Goal: Task Accomplishment & Management: Complete application form

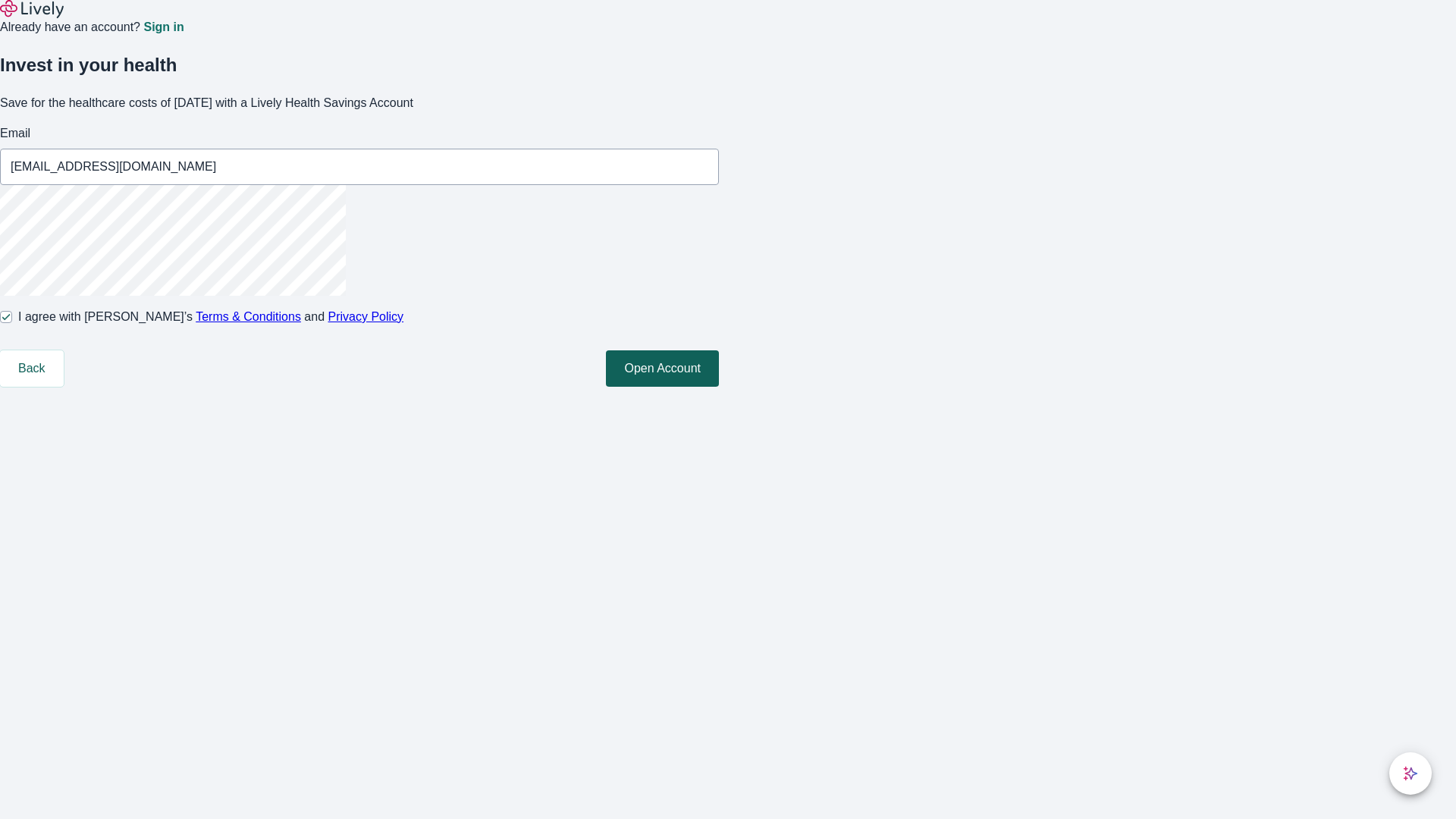
click at [719, 387] on button "Open Account" at bounding box center [663, 368] width 113 height 37
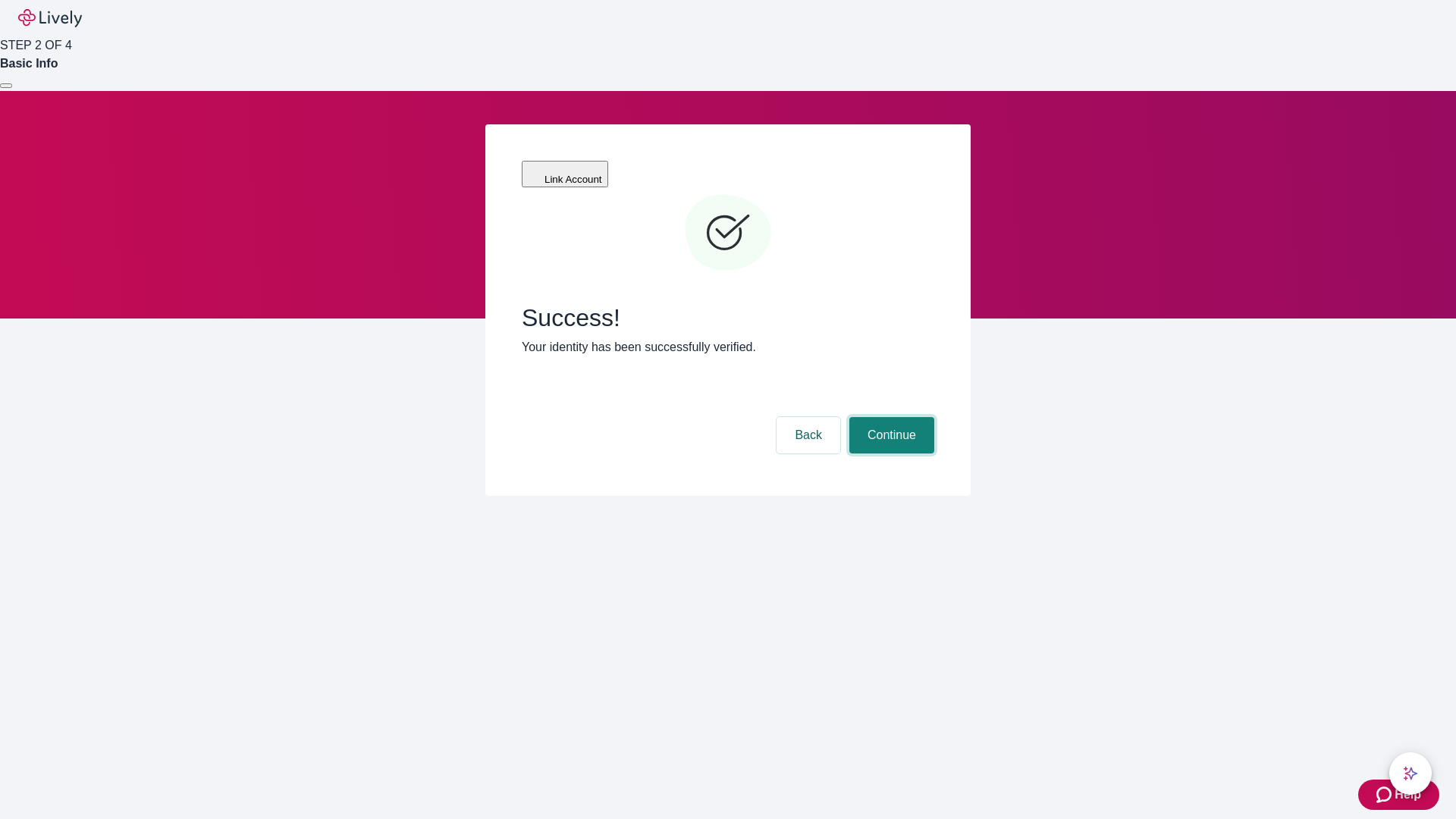
click at [890, 417] on button "Continue" at bounding box center [892, 435] width 85 height 37
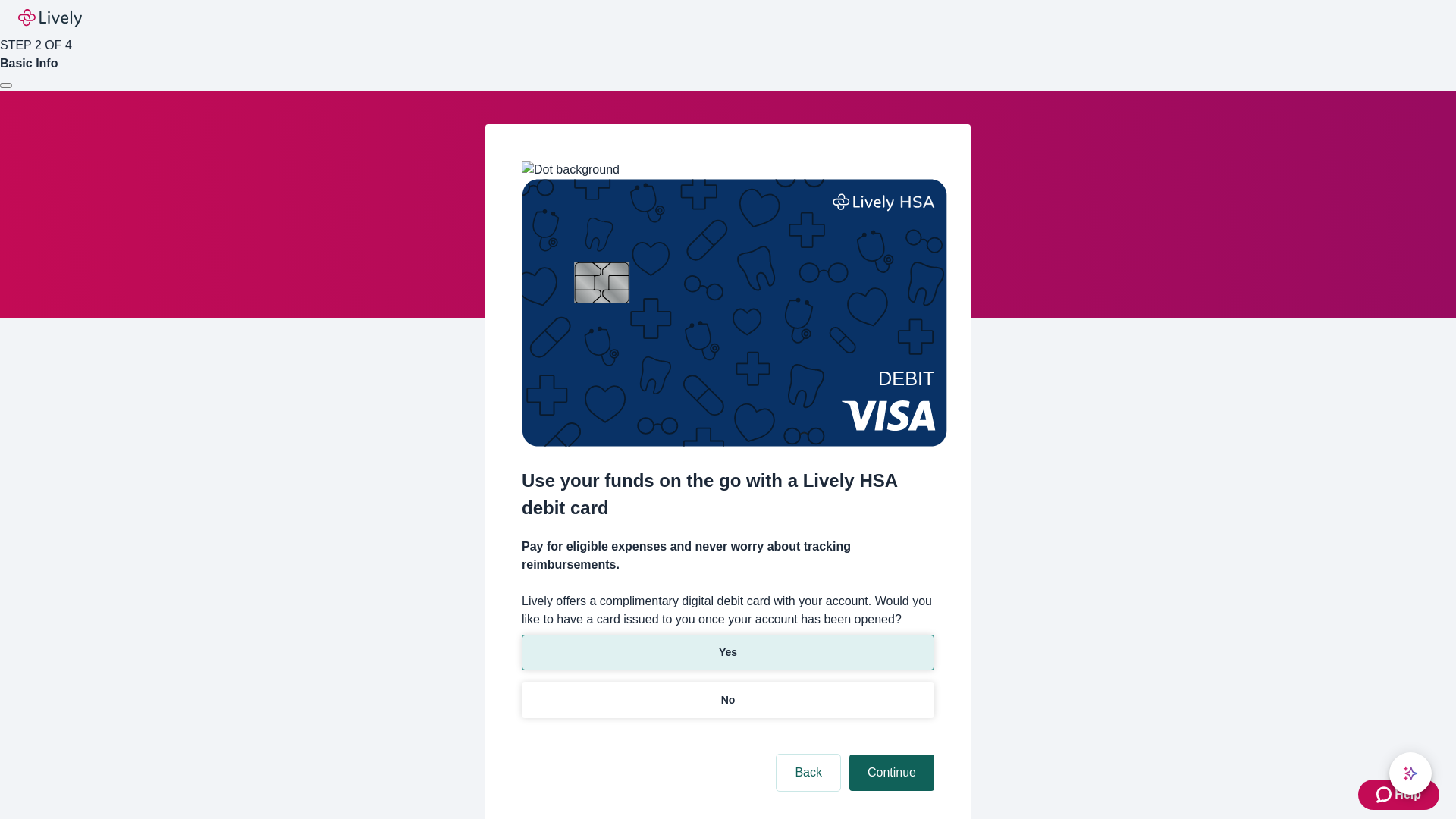
click at [727, 644] on p "Yes" at bounding box center [728, 652] width 18 height 16
click at [890, 754] on button "Continue" at bounding box center [892, 772] width 85 height 37
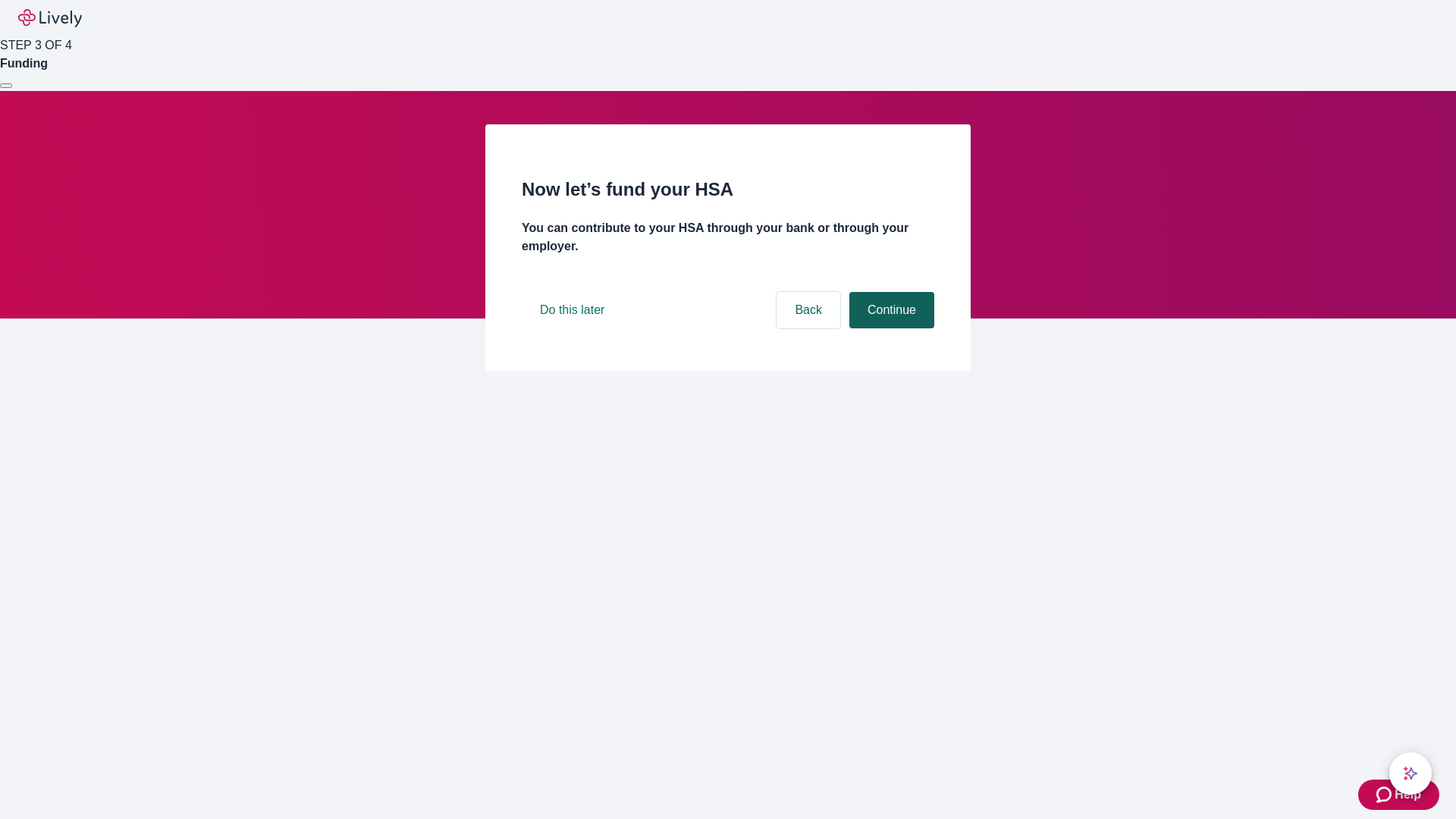
click at [890, 328] on button "Continue" at bounding box center [892, 310] width 85 height 37
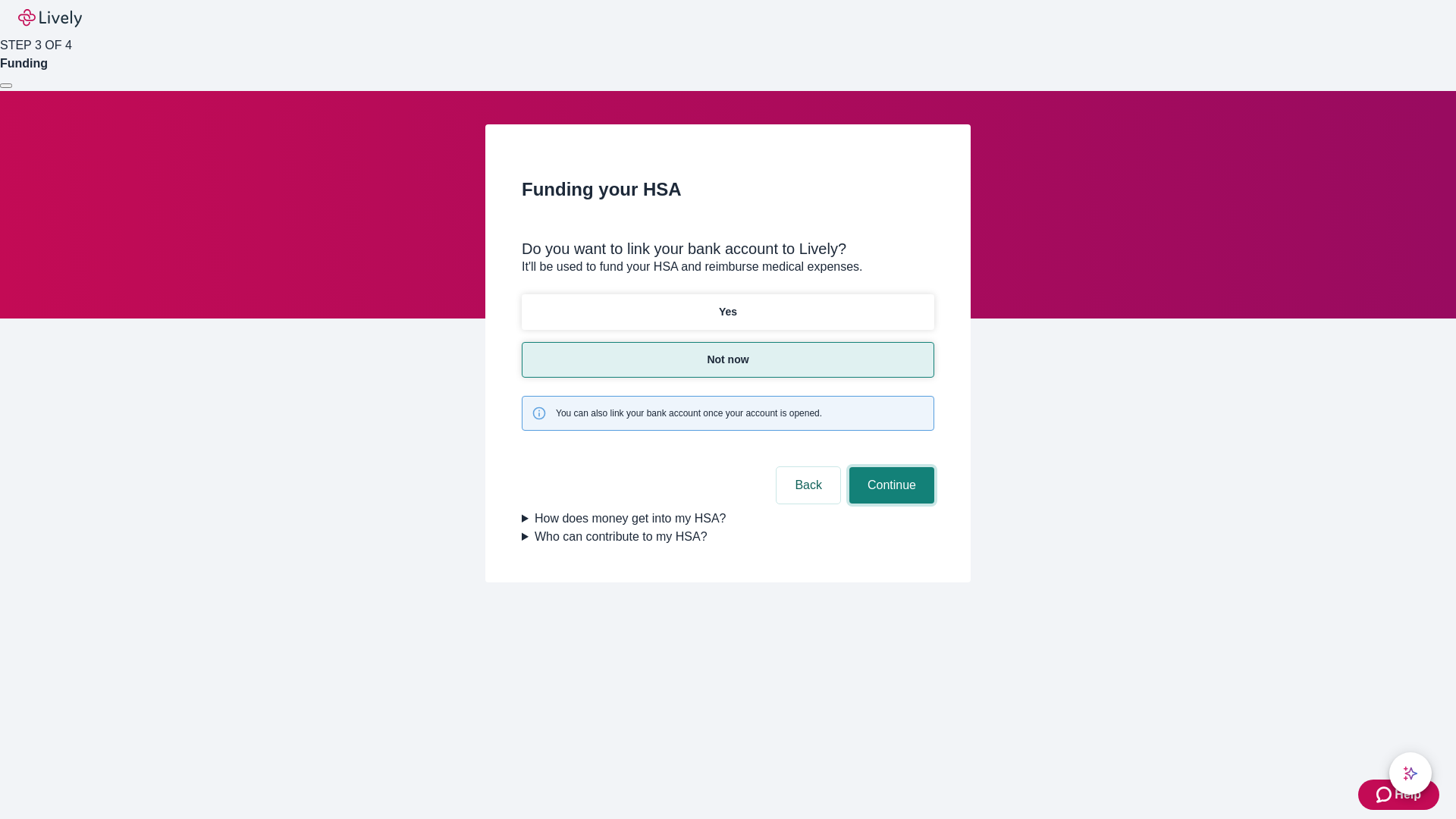
click at [890, 467] on button "Continue" at bounding box center [892, 485] width 85 height 37
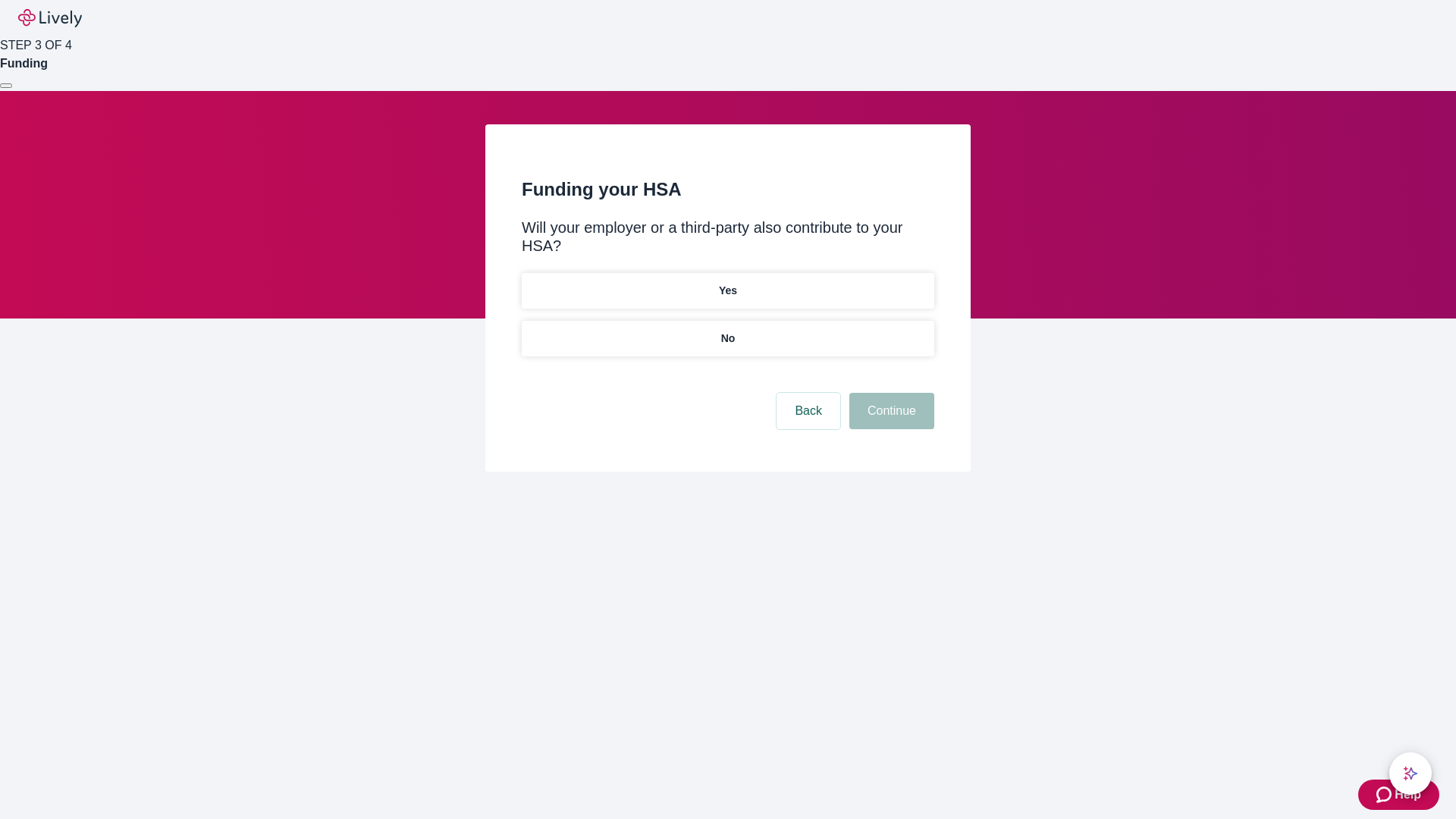
click at [727, 331] on p "No" at bounding box center [729, 338] width 15 height 16
click at [890, 393] on button "Continue" at bounding box center [892, 411] width 85 height 37
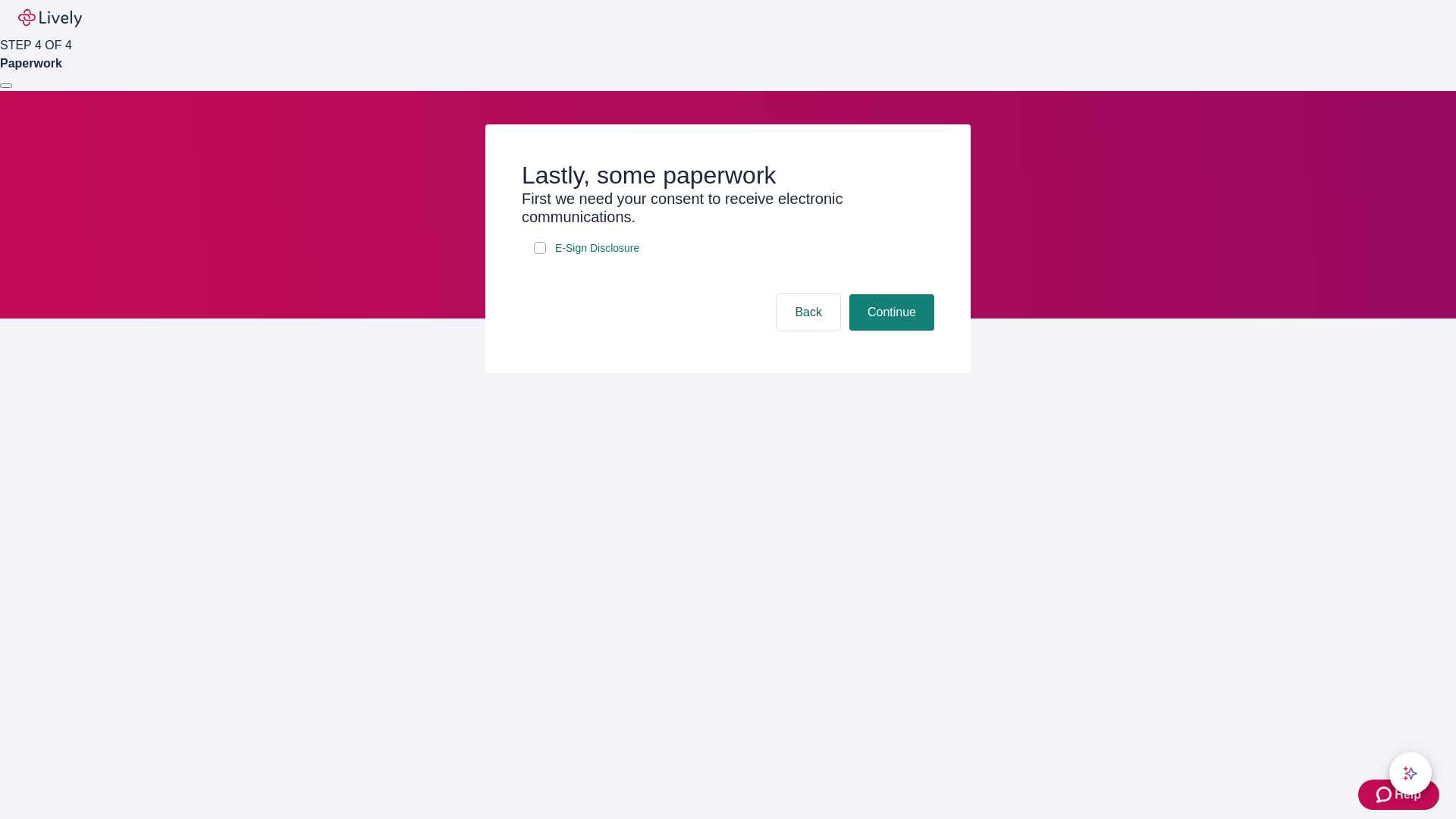
click at [540, 254] on input "E-Sign Disclosure" at bounding box center [540, 248] width 12 height 12
checkbox input "true"
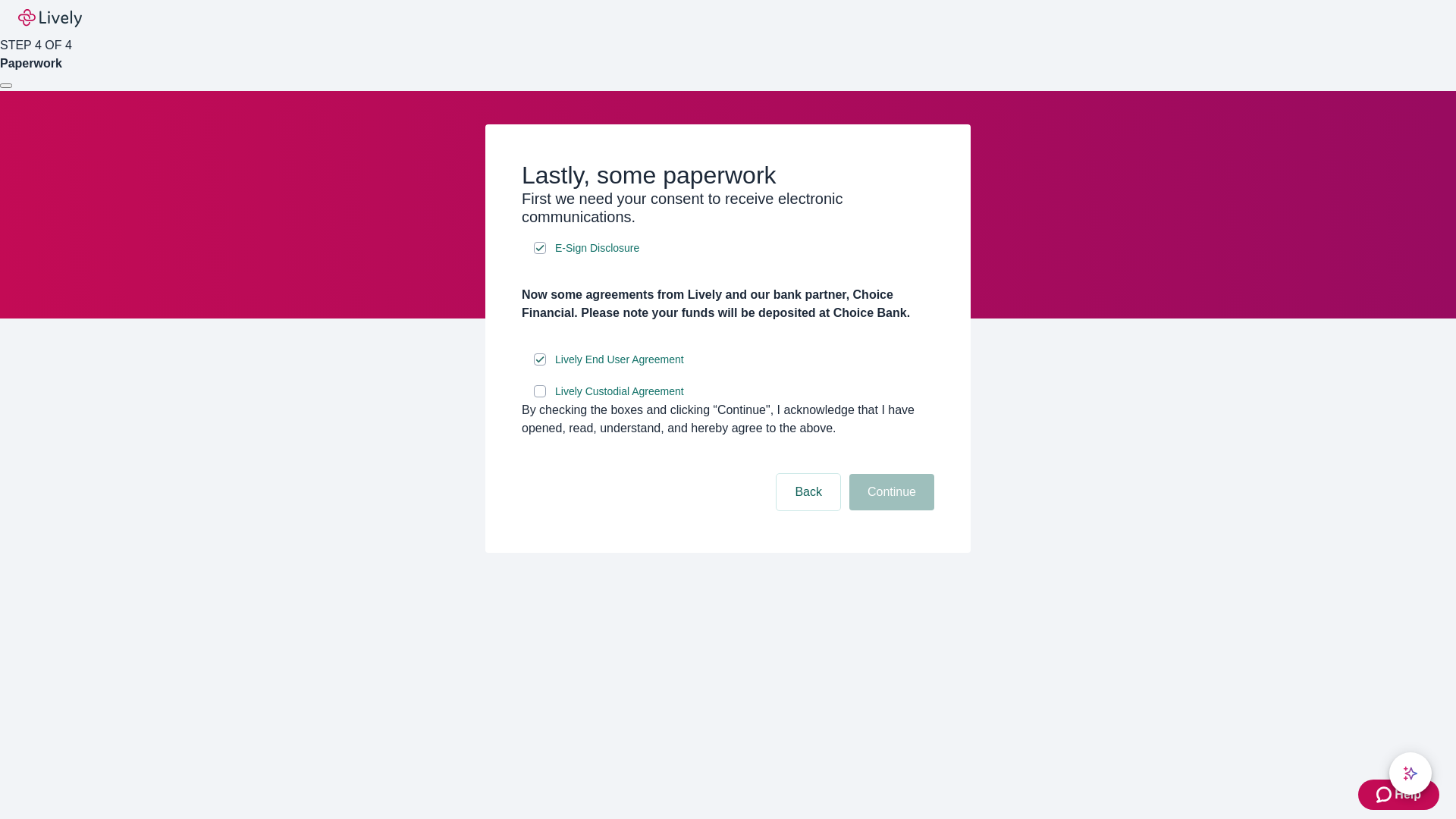
click at [540, 398] on input "Lively Custodial Agreement" at bounding box center [540, 390] width 12 height 12
checkbox input "true"
click at [890, 510] on button "Continue" at bounding box center [892, 492] width 85 height 37
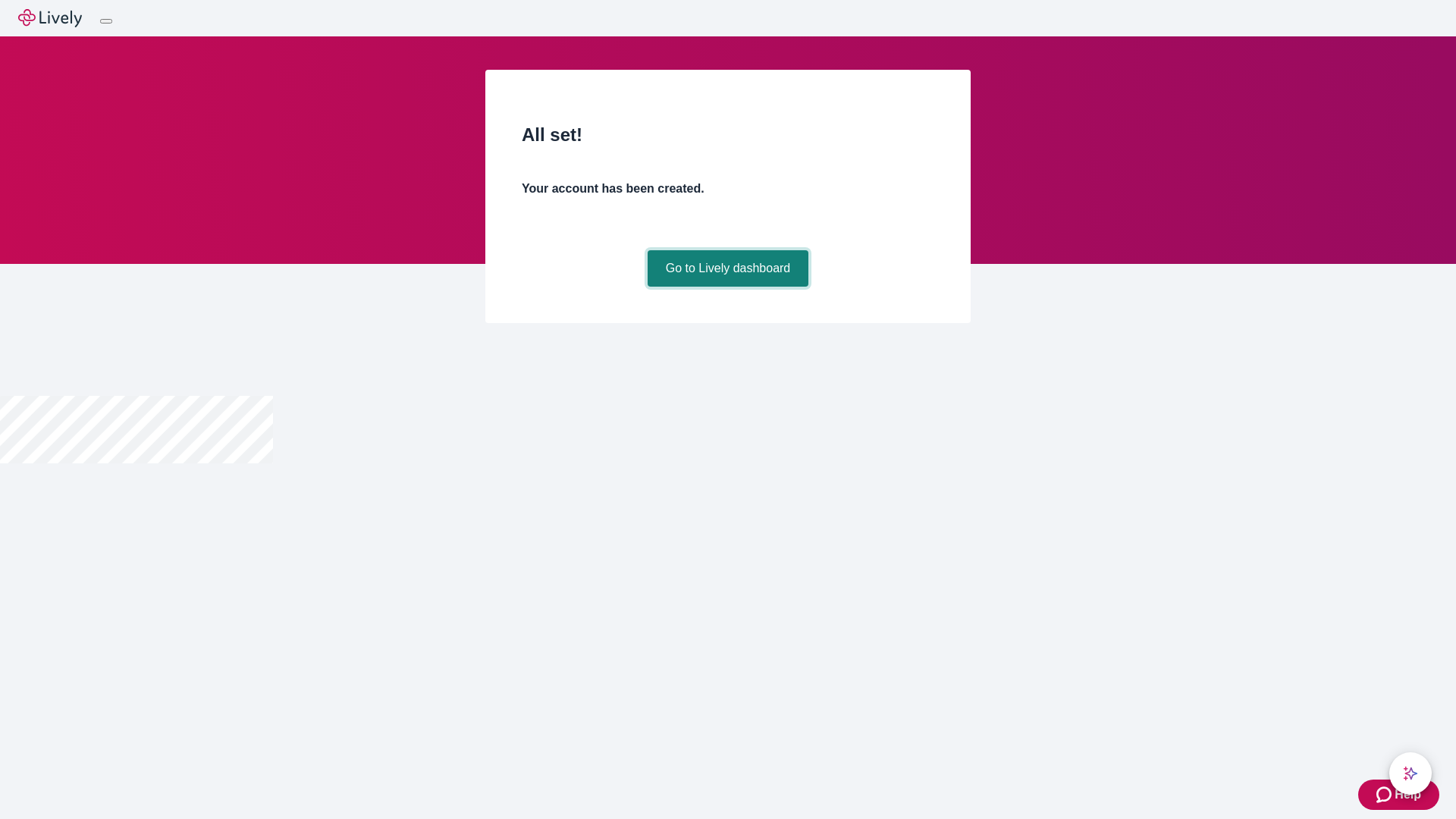
click at [727, 286] on link "Go to Lively dashboard" at bounding box center [728, 269] width 162 height 37
